Goal: Find specific page/section: Find specific page/section

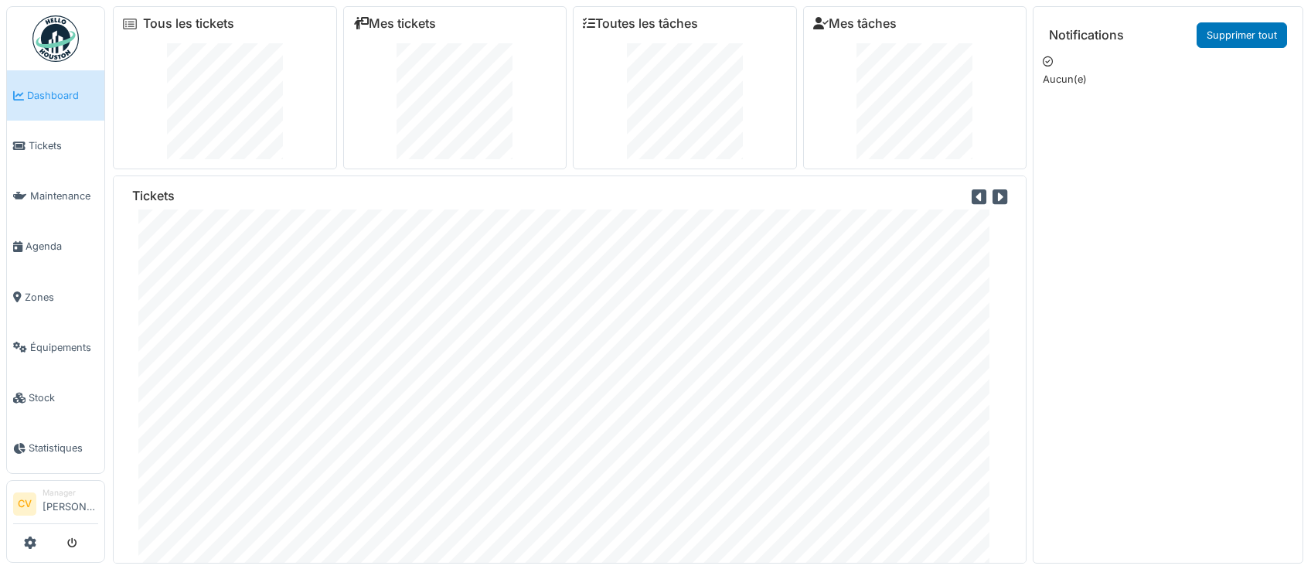
click at [67, 43] on img at bounding box center [55, 38] width 46 height 46
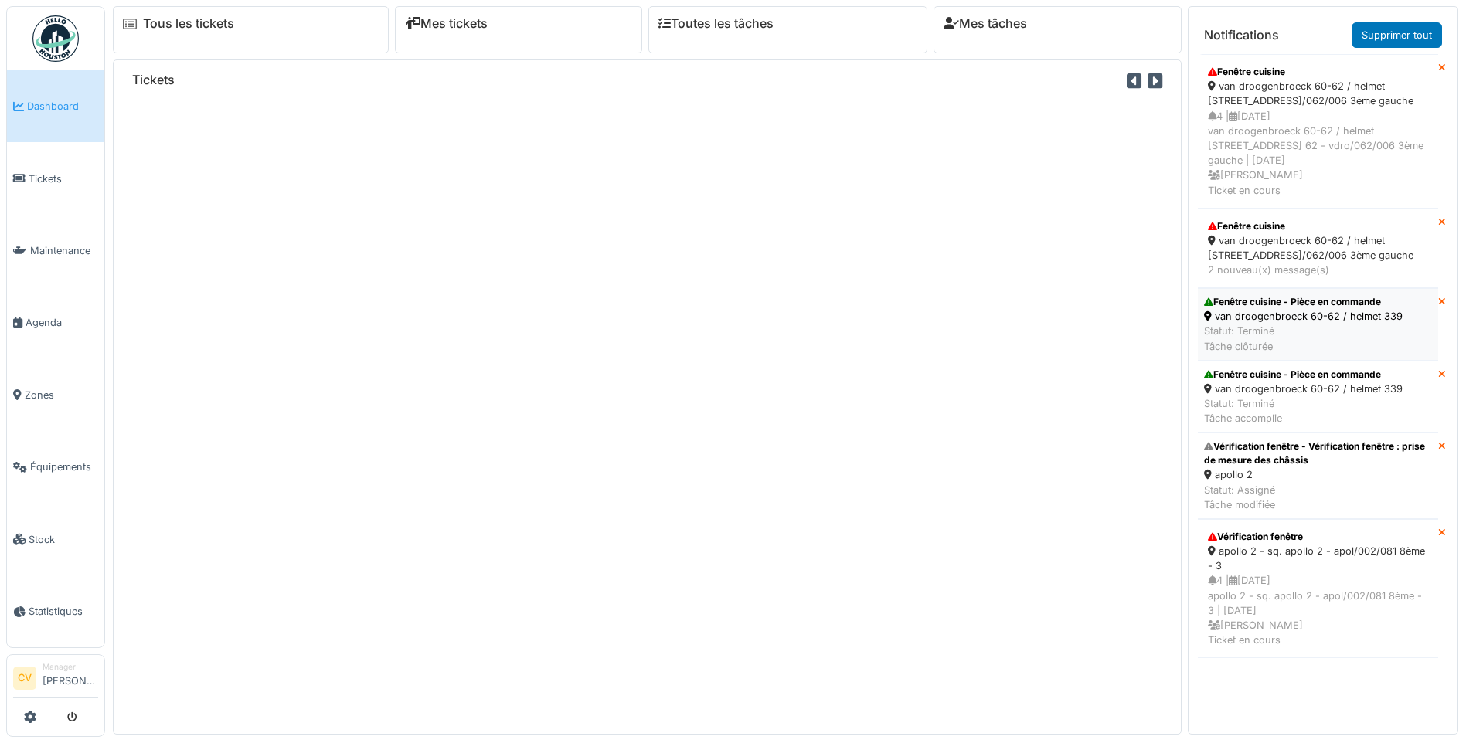
scroll to position [16, 0]
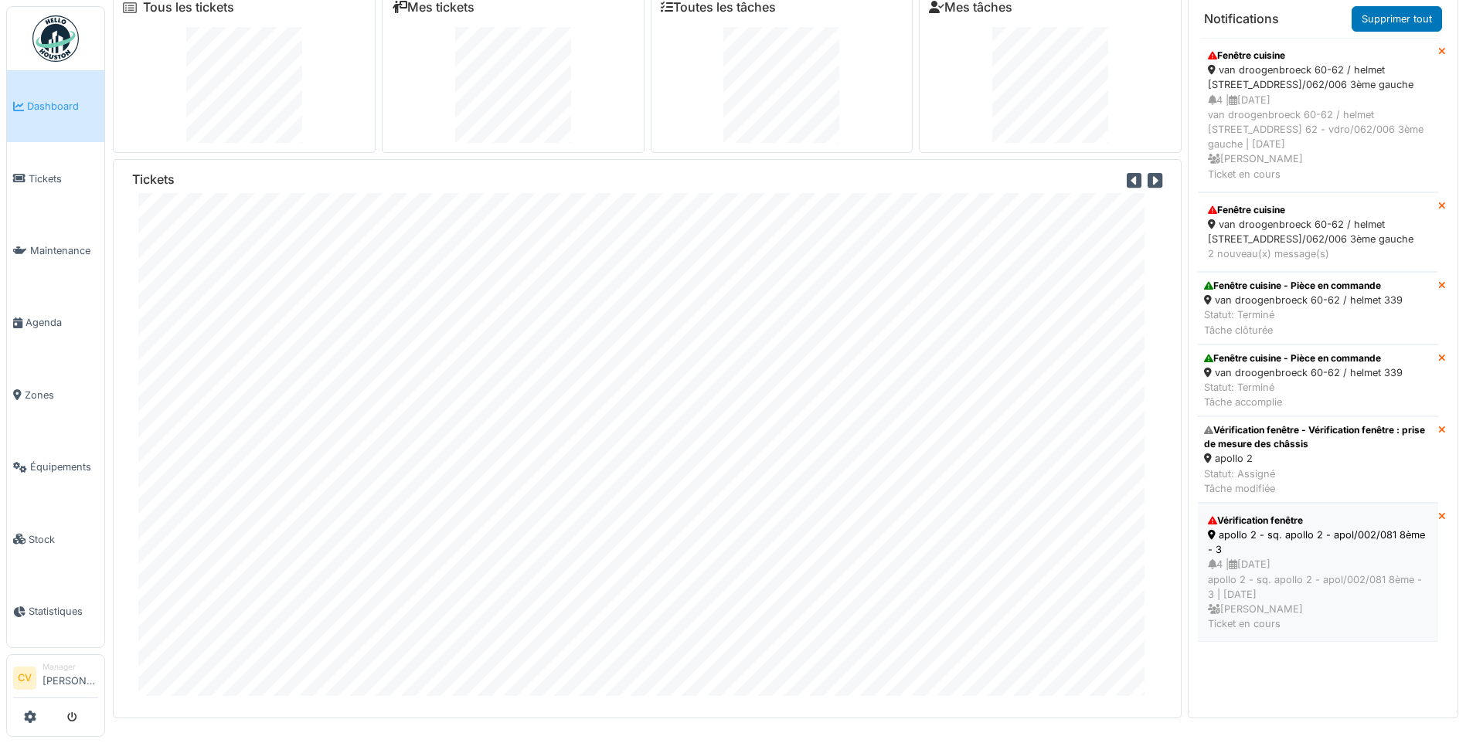
click at [1241, 568] on div "4 | 23/09/2024 apollo 2 - sq. apollo 2 - apol/002/081 8ème - 3 | Il y a 390 jou…" at bounding box center [1318, 594] width 220 height 74
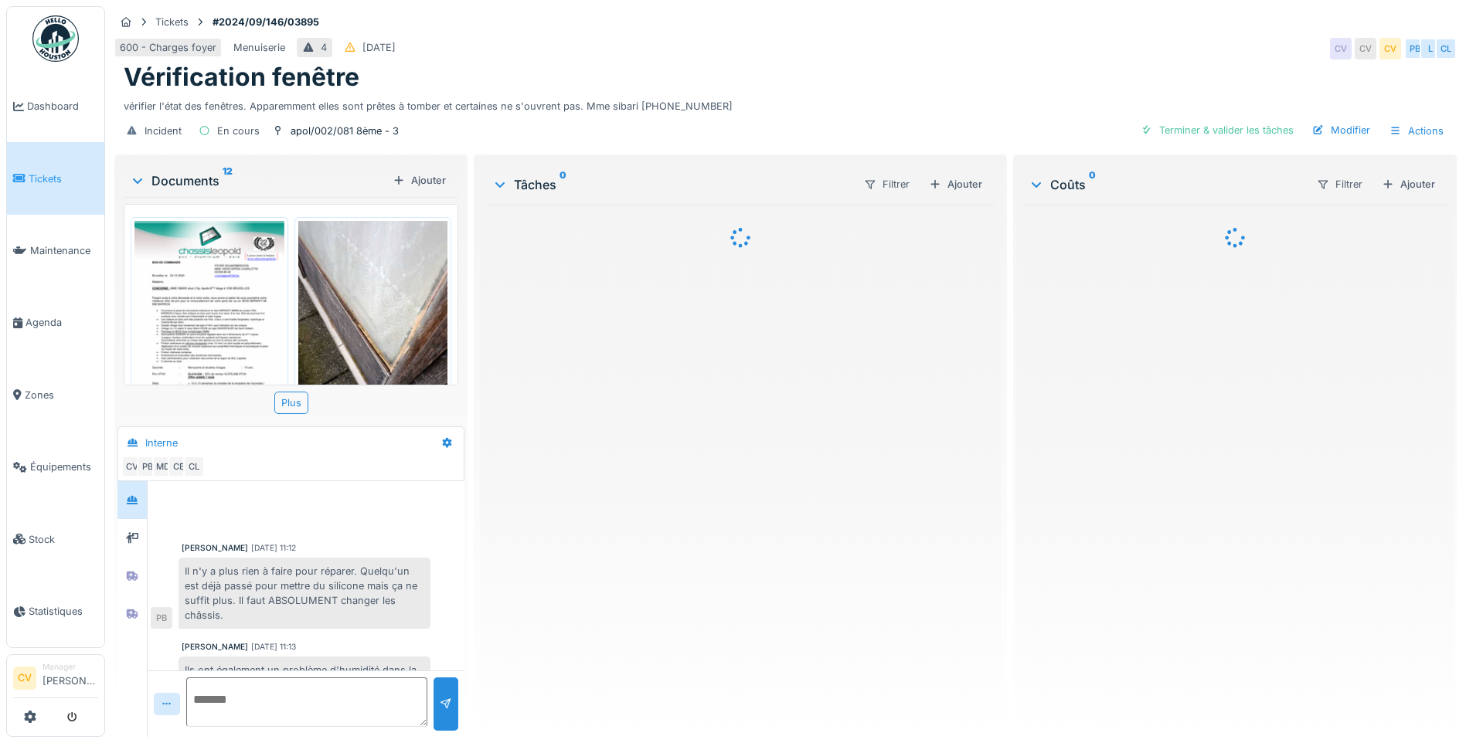
scroll to position [471, 0]
